Goal: Find contact information: Find contact information

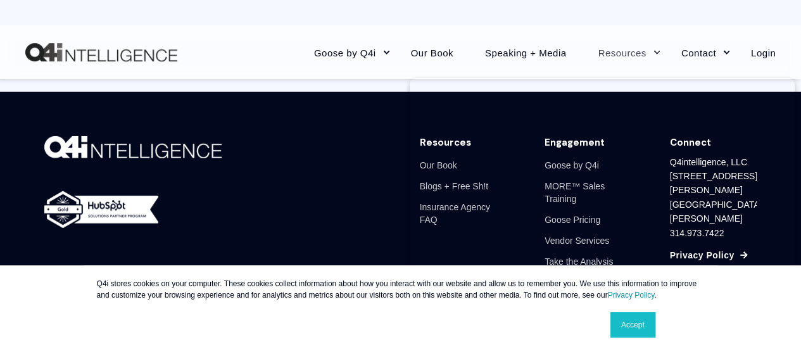
scroll to position [1809, 0]
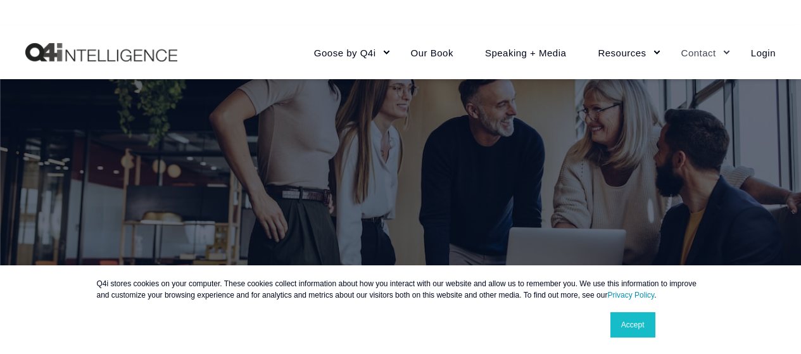
scroll to position [194, 0]
